Goal: Information Seeking & Learning: Learn about a topic

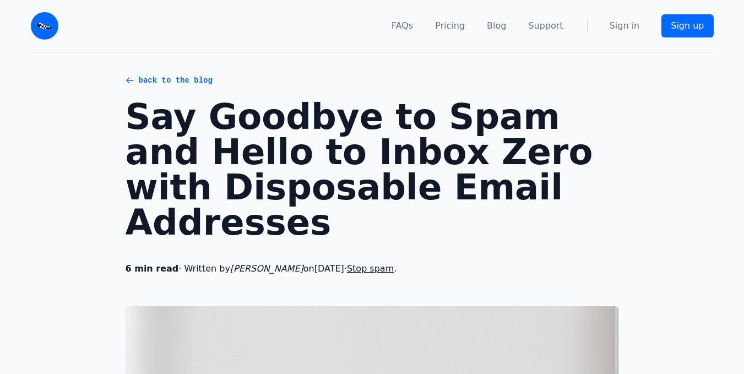
click at [161, 82] on link "back to the blog" at bounding box center [372, 80] width 493 height 11
